Goal: Check status: Check status

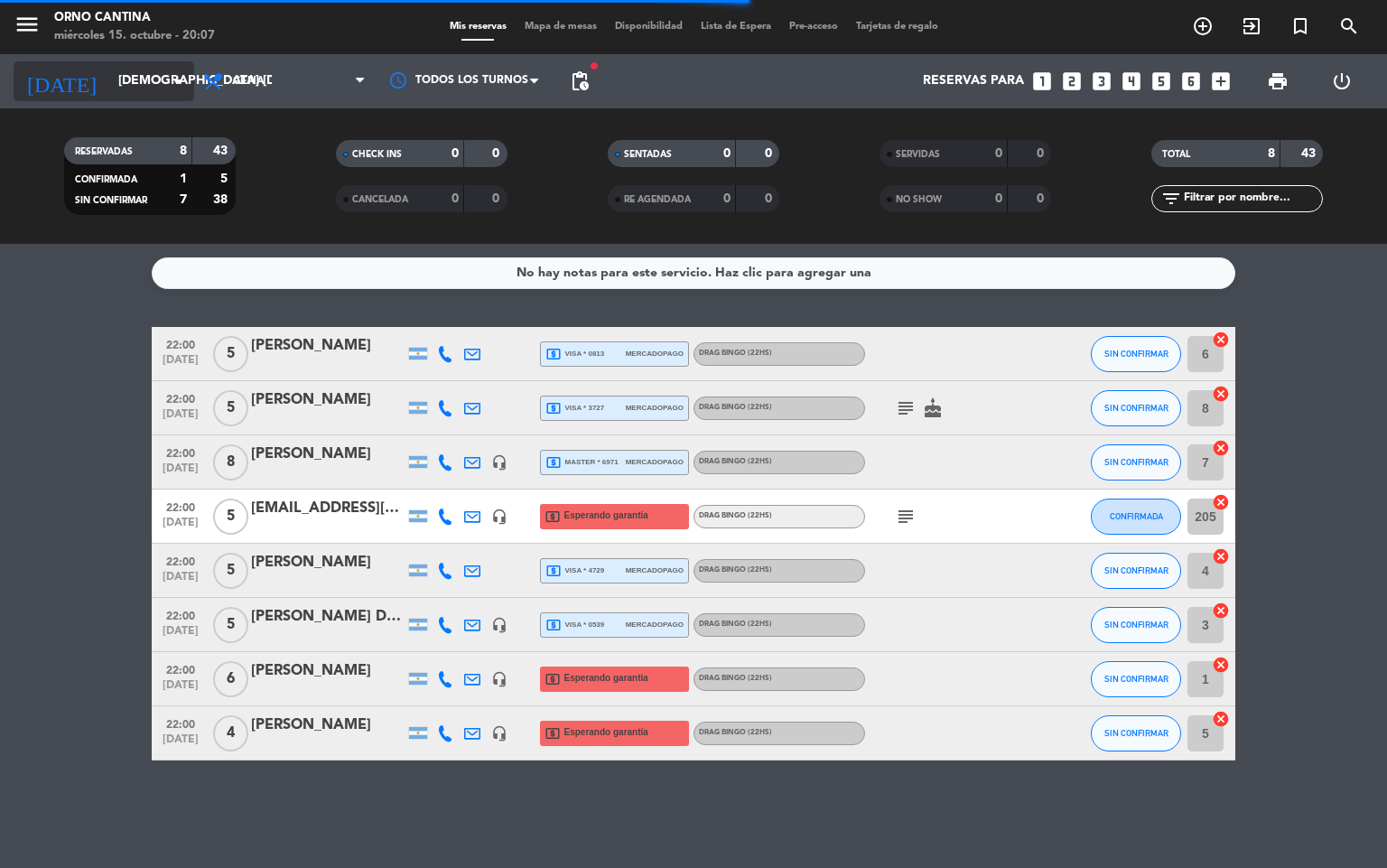
click at [151, 84] on input "[DEMOGRAPHIC_DATA] [DATE]" at bounding box center [195, 80] width 172 height 32
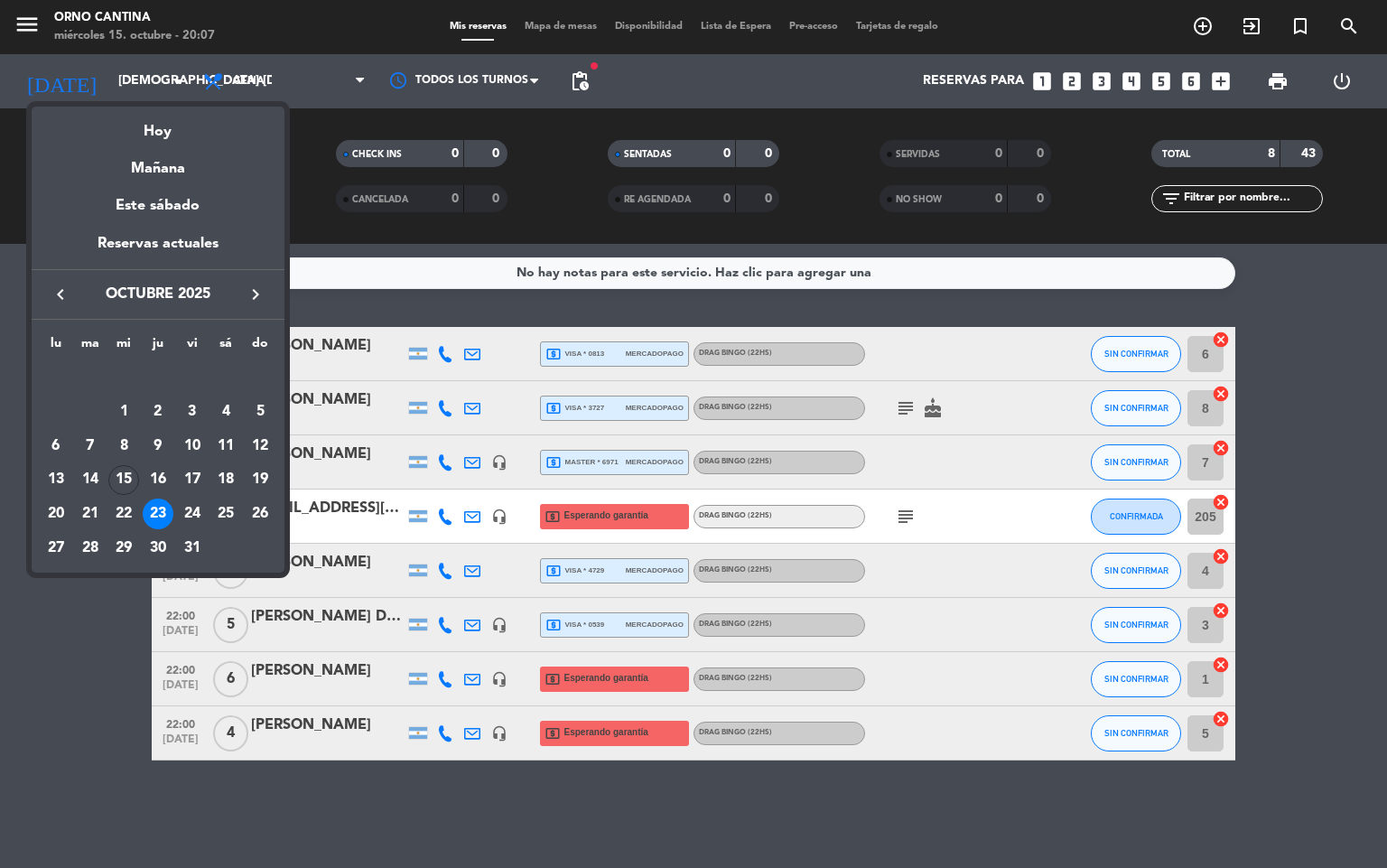
click at [74, 753] on div at bounding box center [694, 434] width 1387 height 868
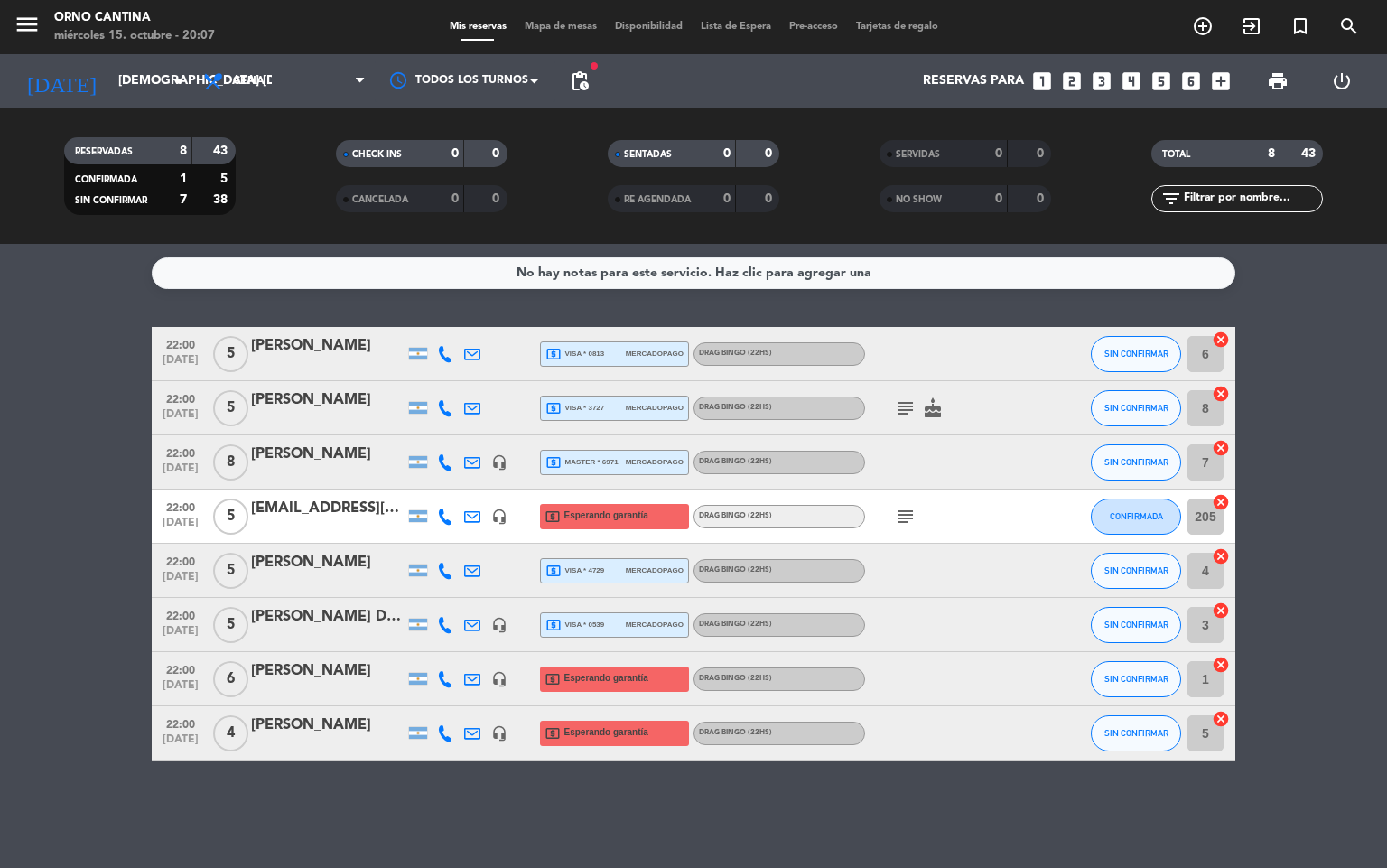
click at [923, 502] on div "subject" at bounding box center [947, 516] width 163 height 54
click at [908, 520] on icon "subject" at bounding box center [905, 516] width 21 height 21
click at [791, 780] on div "No hay notas para este servicio. Haz clic para agregar una 22:00 [DATE] 5 [PERS…" at bounding box center [694, 556] width 1387 height 624
click at [165, 111] on div "RESERVADAS 8 43 CONFIRMADA 1 5 SIN CONFIRMAR 7 38 CHECK INS 0 0 CANCELADA 0 0 S…" at bounding box center [694, 175] width 1387 height 136
click at [175, 84] on icon "arrow_drop_down" at bounding box center [178, 80] width 21 height 21
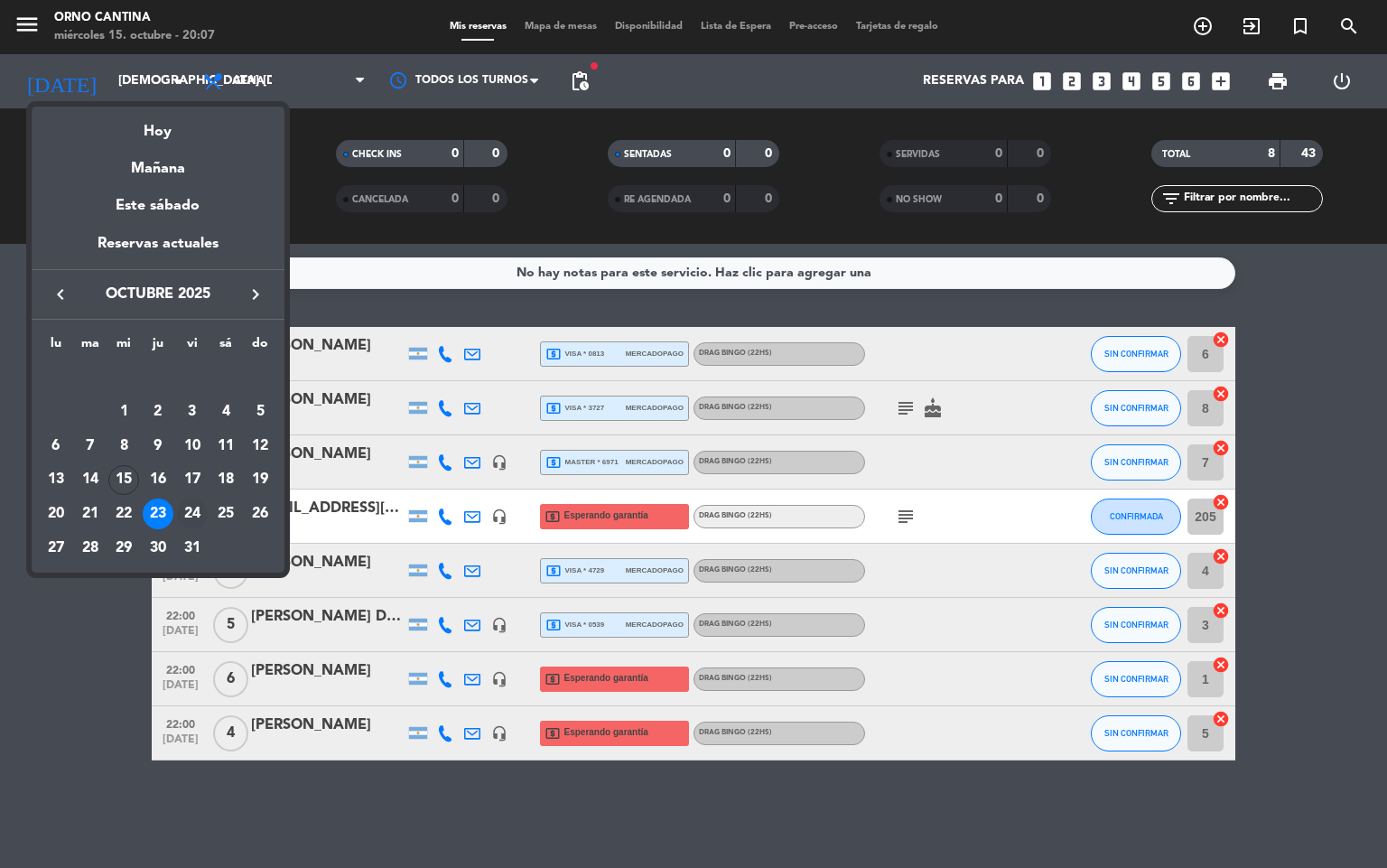
click at [184, 520] on div "24" at bounding box center [192, 513] width 30 height 30
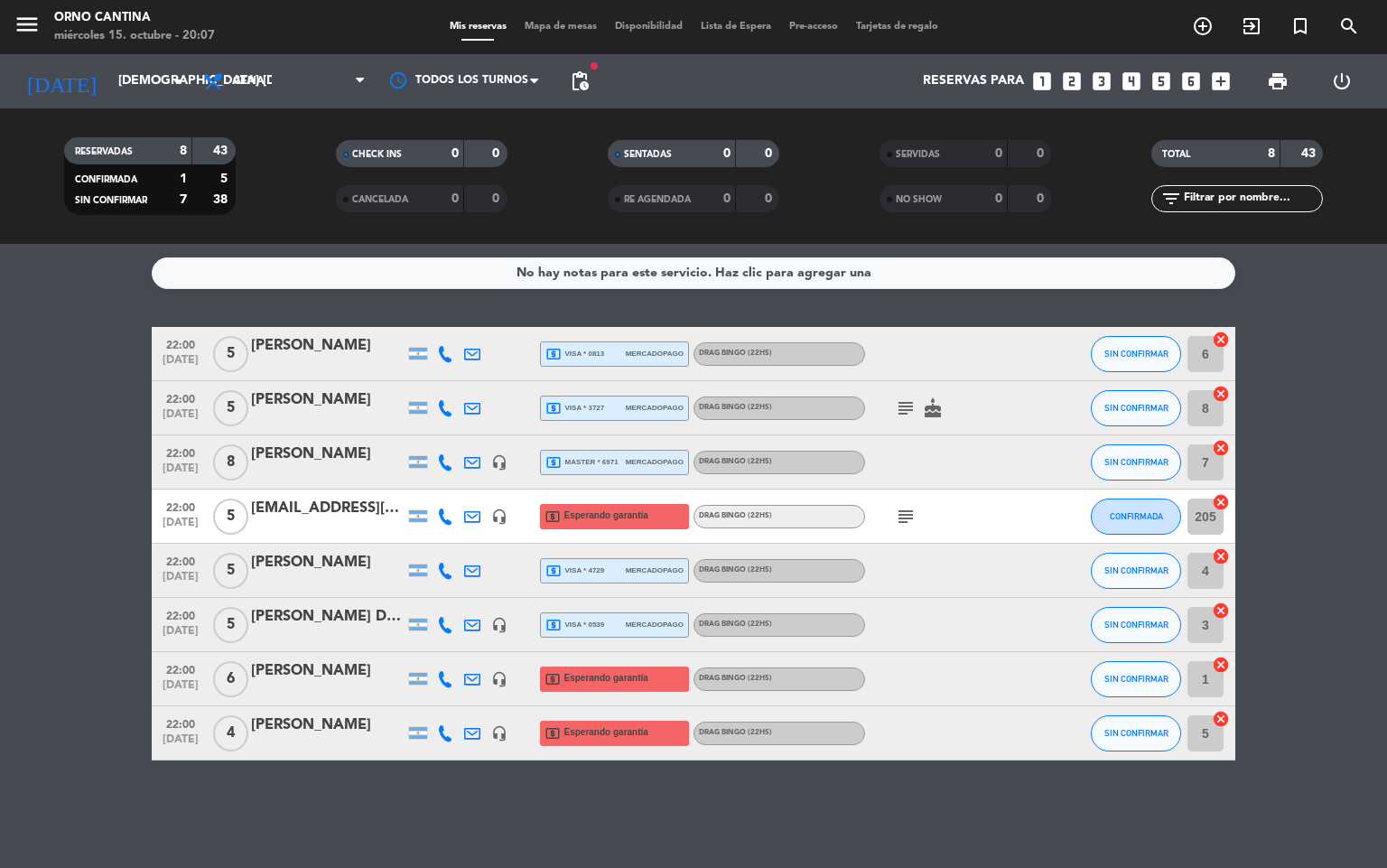
type input "vie. [DATE]"
